Goal: Transaction & Acquisition: Subscribe to service/newsletter

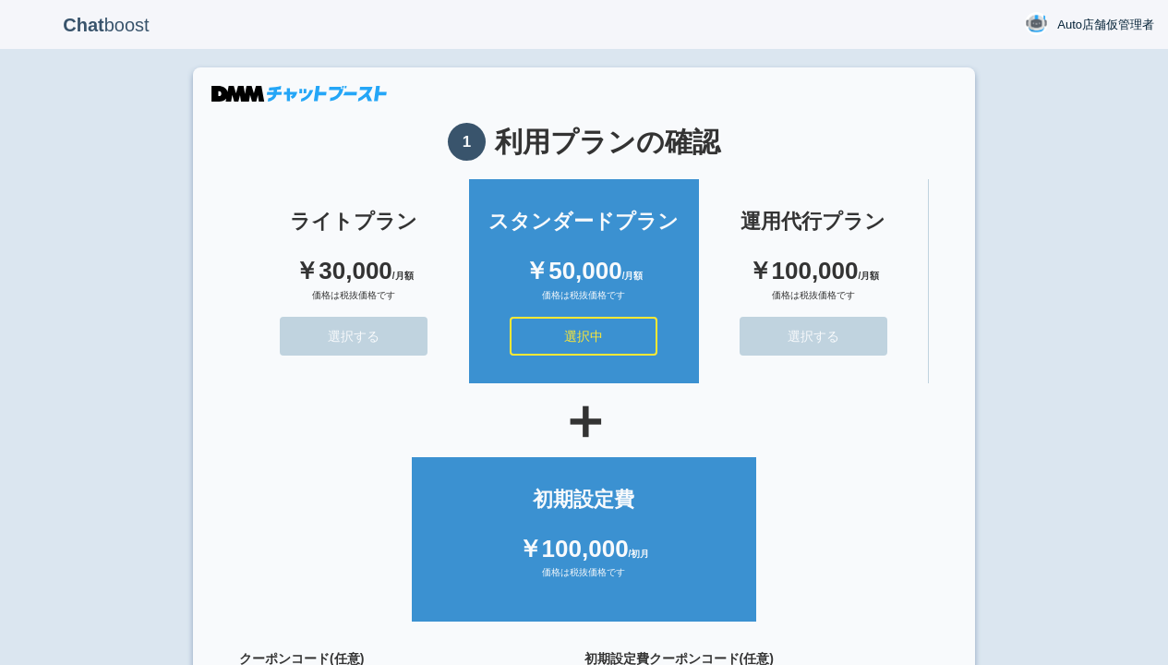
scroll to position [165, 0]
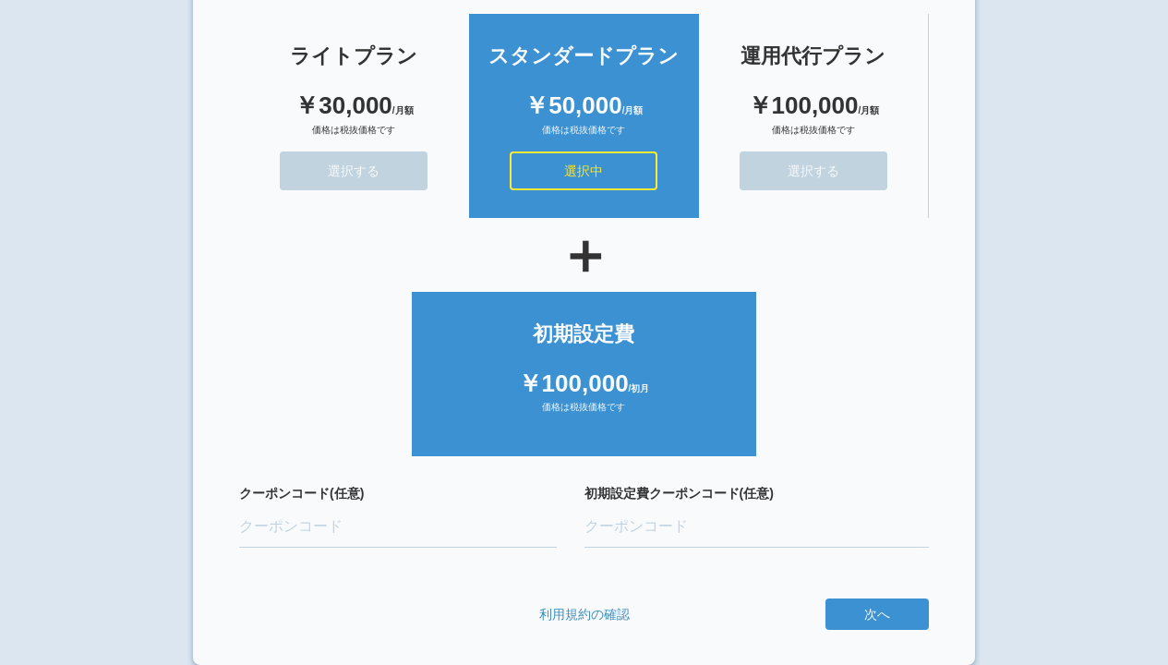
click at [0, 0] on button "次へ" at bounding box center [0, 0] width 0 height 0
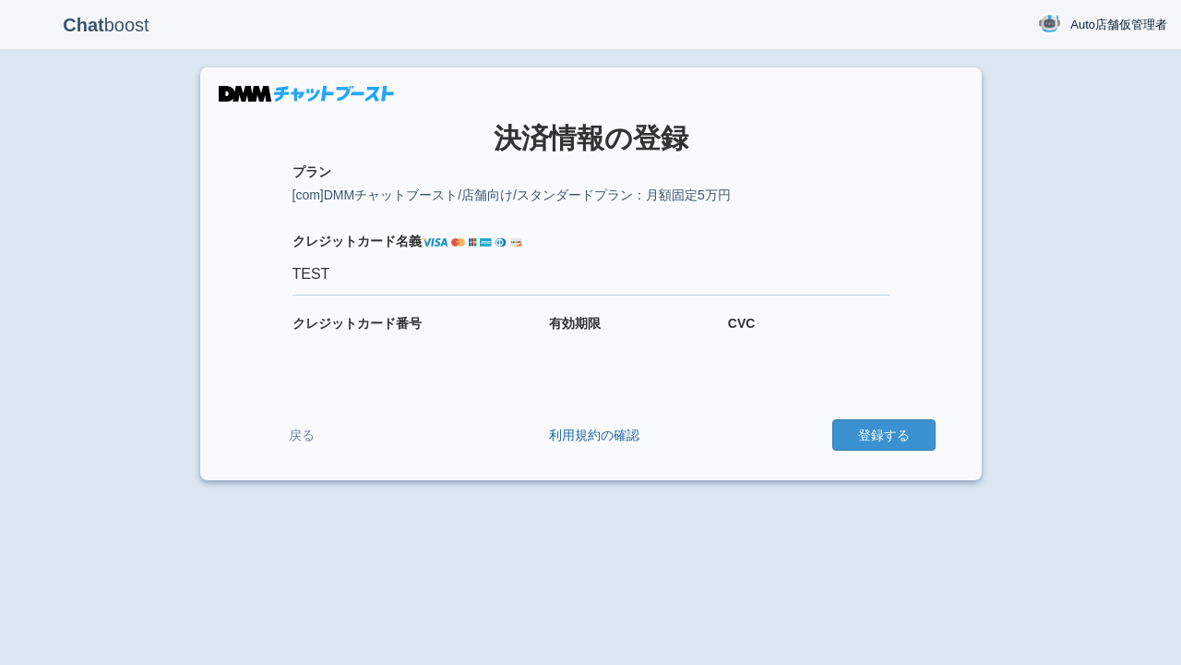
type input "TEST"
click at [883, 435] on button "登録する" at bounding box center [884, 434] width 103 height 31
